Goal: Navigation & Orientation: Find specific page/section

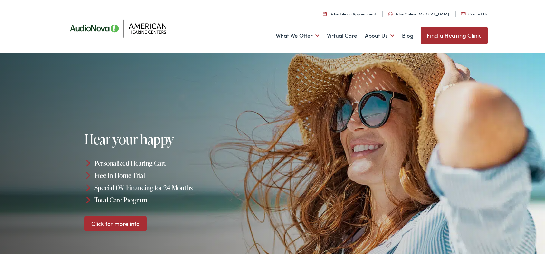
click at [426, 37] on link "Find a Hearing Clinic" at bounding box center [454, 34] width 67 height 17
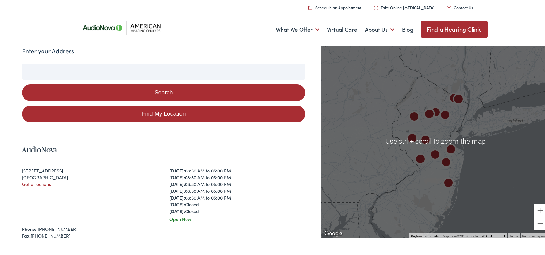
scroll to position [64, 0]
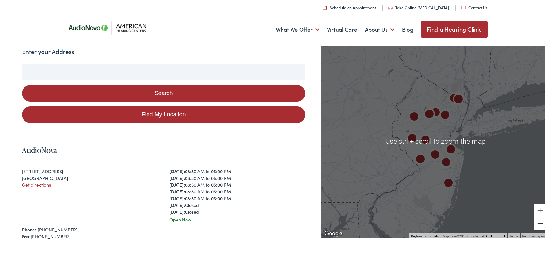
click at [540, 226] on button "Zoom out" at bounding box center [540, 222] width 13 height 13
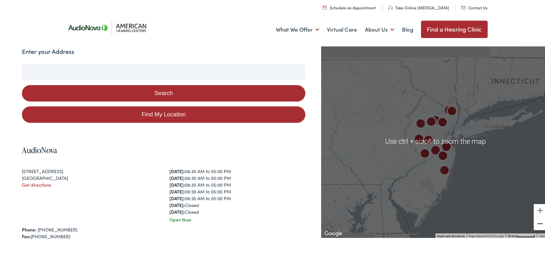
click at [539, 226] on button "Zoom out" at bounding box center [540, 222] width 13 height 13
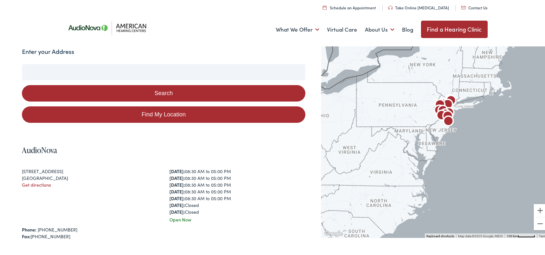
drag, startPoint x: 470, startPoint y: 202, endPoint x: 479, endPoint y: 169, distance: 34.1
click at [480, 171] on div at bounding box center [435, 139] width 229 height 193
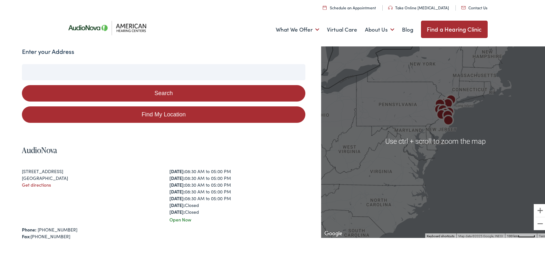
scroll to position [0, 0]
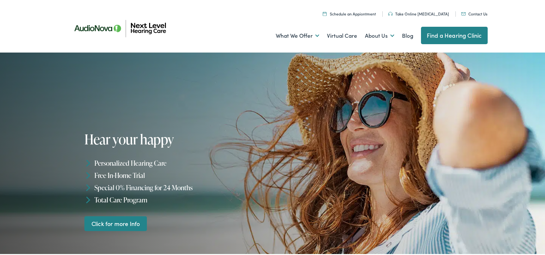
click at [451, 52] on div at bounding box center [272, 160] width 545 height 216
click at [454, 36] on link "Find a Hearing Clinic" at bounding box center [454, 34] width 67 height 17
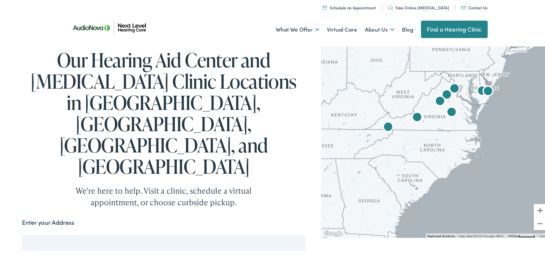
drag, startPoint x: 511, startPoint y: 102, endPoint x: 457, endPoint y: 126, distance: 58.5
click at [457, 126] on div at bounding box center [435, 139] width 229 height 193
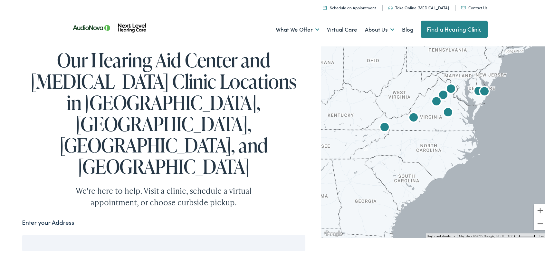
click at [482, 89] on img "AudioNova" at bounding box center [484, 90] width 15 height 15
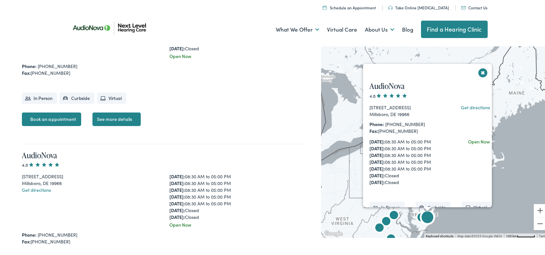
scroll to position [1024, 0]
